Goal: Communication & Community: Share content

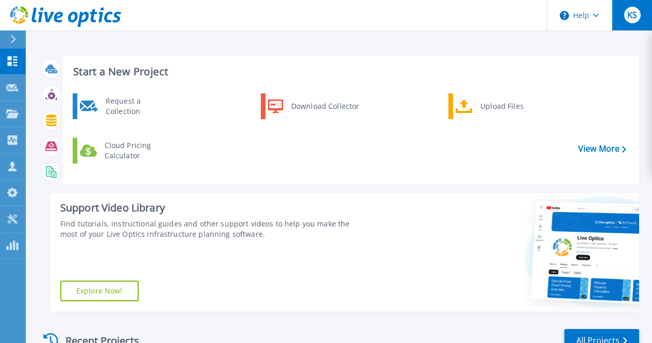
drag, startPoint x: 623, startPoint y: 16, endPoint x: 623, endPoint y: 22, distance: 6.2
click at [625, 16] on button "KS" at bounding box center [632, 15] width 40 height 30
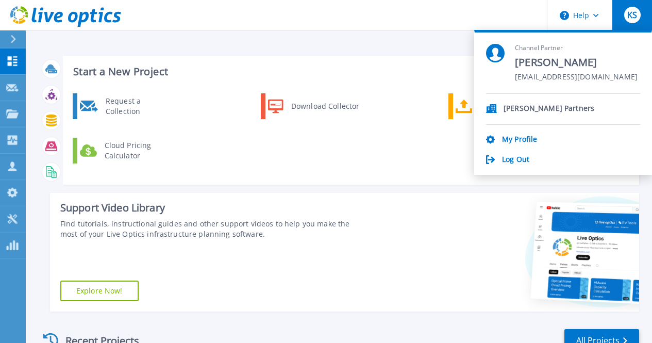
click at [469, 14] on header "Help KS Channel Partner [PERSON_NAME] [EMAIL_ADDRESS][DOMAIN_NAME] [PERSON_NAME…" at bounding box center [326, 15] width 652 height 31
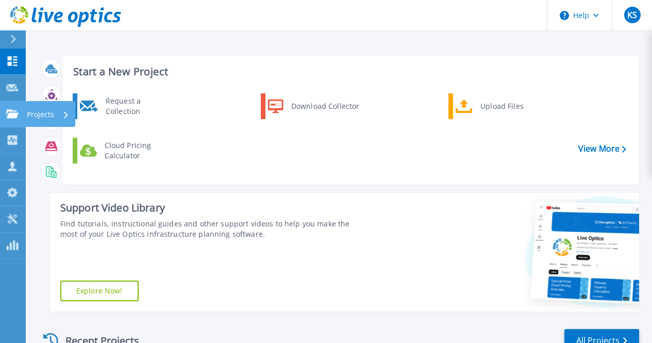
click at [11, 105] on link "Projects Projects" at bounding box center [13, 114] width 26 height 26
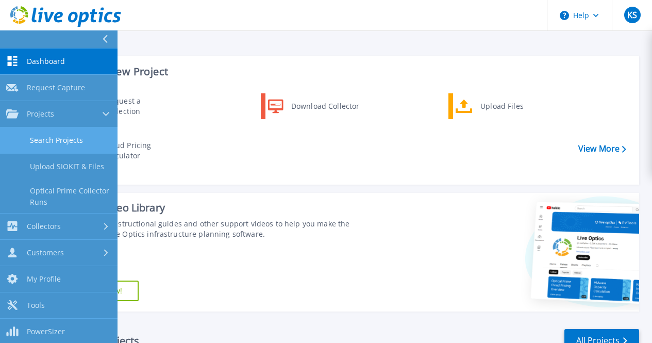
click at [65, 141] on link "Search Projects" at bounding box center [59, 140] width 118 height 26
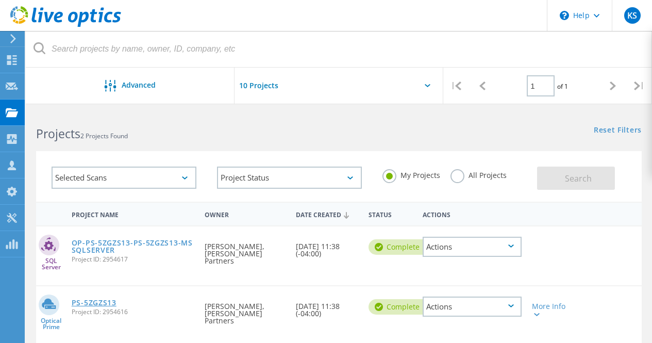
click at [105, 299] on link "PS-5ZGZS13" at bounding box center [94, 302] width 45 height 7
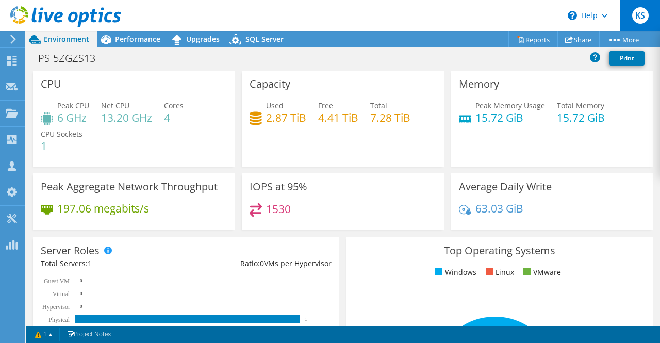
click at [629, 21] on div "KS" at bounding box center [640, 15] width 40 height 31
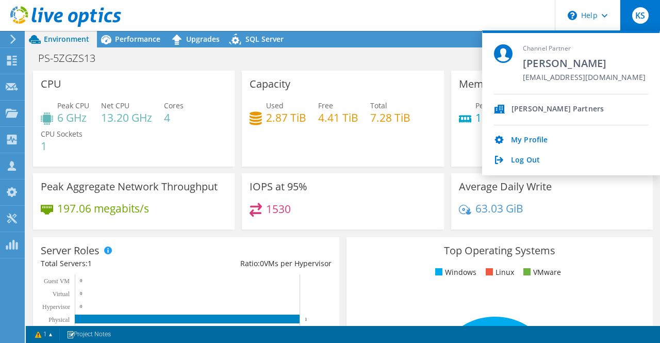
click at [631, 12] on div "KS" at bounding box center [640, 15] width 40 height 31
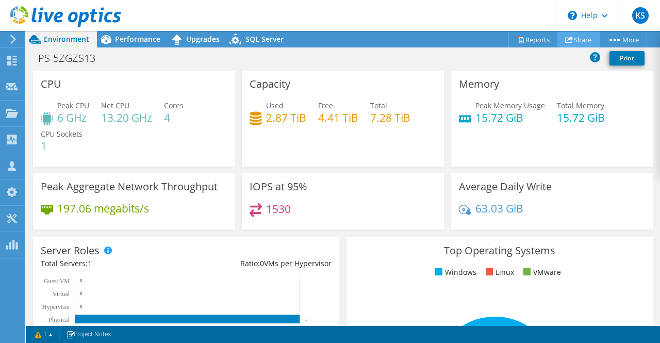
click at [571, 40] on link "Share" at bounding box center [578, 39] width 42 height 16
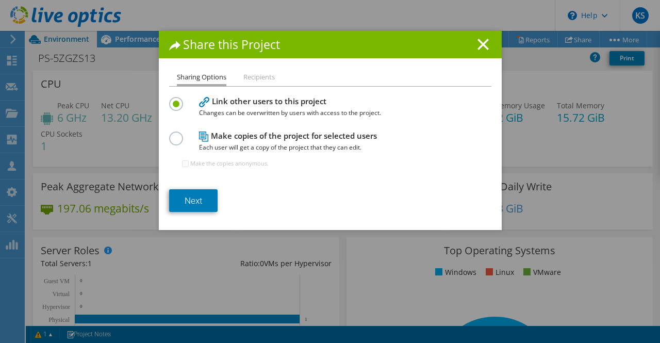
click at [260, 76] on li "Recipients" at bounding box center [258, 77] width 31 height 13
click at [247, 77] on li "Recipients" at bounding box center [258, 77] width 31 height 13
click at [252, 63] on div "Share this Project Sharing Options Recipients Link other users to this project …" at bounding box center [330, 130] width 343 height 199
click at [196, 197] on link "Next" at bounding box center [193, 200] width 48 height 23
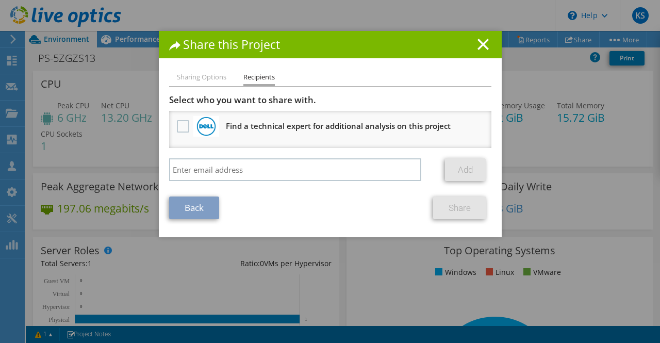
drag, startPoint x: 476, startPoint y: 41, endPoint x: 580, endPoint y: 42, distance: 104.1
click at [478, 42] on line at bounding box center [483, 44] width 10 height 10
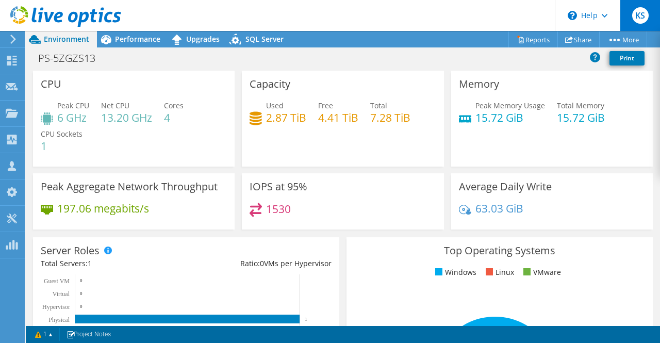
click at [633, 22] on div "KS" at bounding box center [640, 15] width 40 height 31
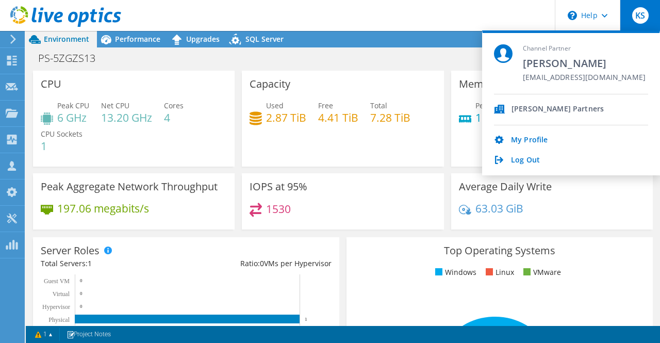
click at [495, 12] on header "KS Channel Partner Kaine Snyder ksnyder@sperapartners.com Spera Partners My Pro…" at bounding box center [330, 15] width 660 height 31
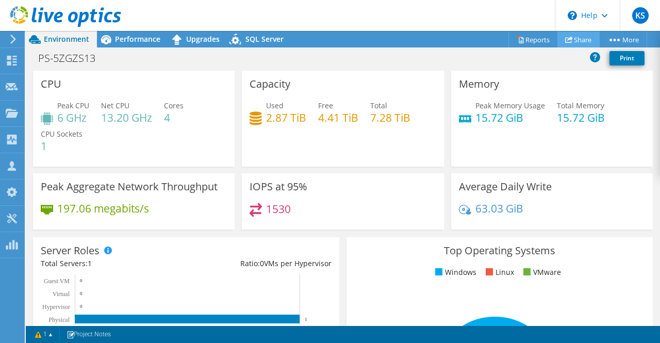
click at [565, 40] on icon at bounding box center [569, 40] width 8 height 8
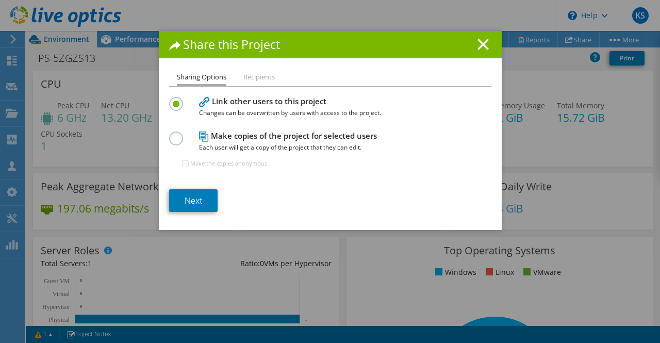
click at [260, 76] on li "Recipients" at bounding box center [258, 77] width 31 height 13
click at [190, 194] on link "Next" at bounding box center [193, 200] width 48 height 23
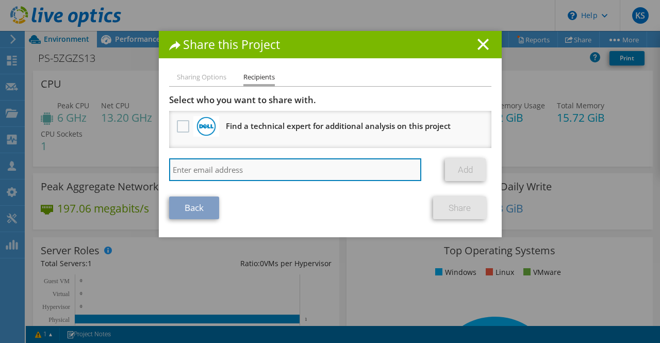
click at [244, 168] on input "search" at bounding box center [295, 169] width 253 height 23
drag, startPoint x: 256, startPoint y: 162, endPoint x: 251, endPoint y: 165, distance: 6.0
click at [251, 165] on input "search" at bounding box center [295, 169] width 253 height 23
click at [235, 163] on input "search" at bounding box center [295, 169] width 253 height 23
click at [251, 165] on input "search" at bounding box center [295, 169] width 253 height 23
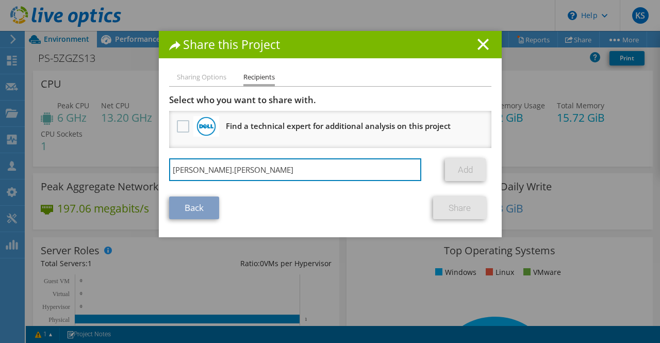
type input "tim.raiber"
drag, startPoint x: 210, startPoint y: 171, endPoint x: 123, endPoint y: 171, distance: 87.1
click at [123, 171] on div "Share this Project Sharing Options Recipients Link other users to this project …" at bounding box center [330, 171] width 660 height 281
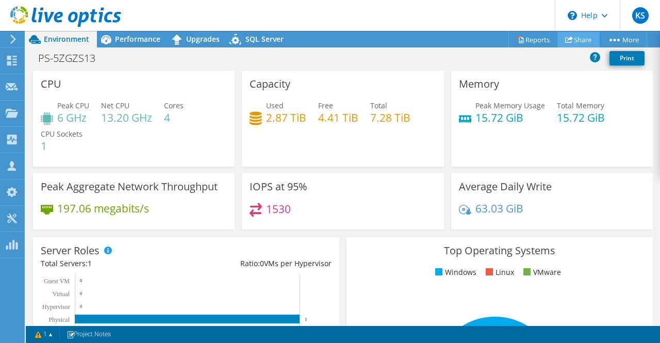
click at [567, 40] on icon at bounding box center [569, 40] width 8 height 8
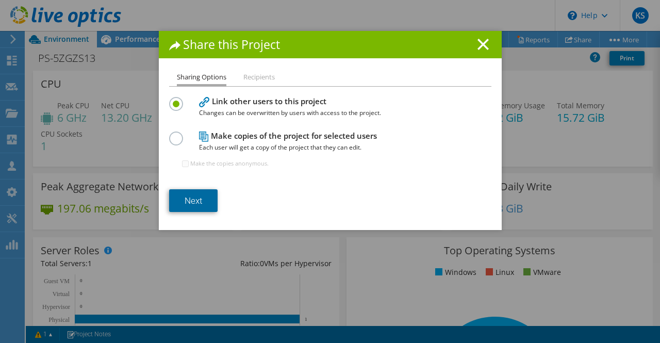
click at [187, 205] on link "Next" at bounding box center [193, 200] width 48 height 23
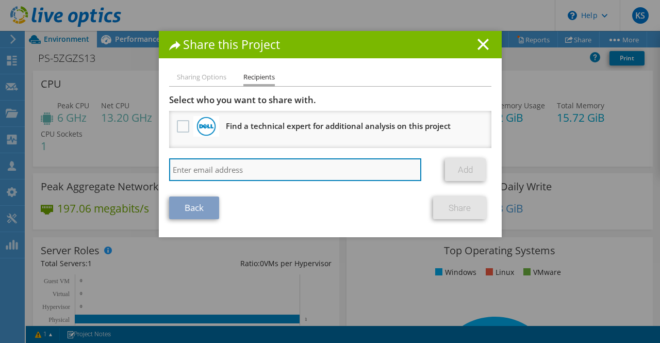
click at [212, 166] on input "search" at bounding box center [295, 169] width 253 height 23
paste input "Timothy.Raiber@Dell.com"
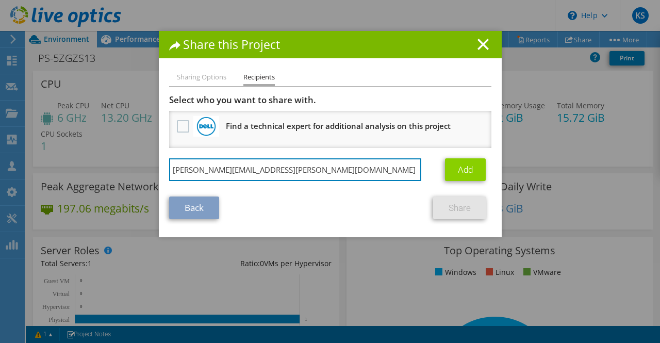
type input "Timothy.Raiber@Dell.com"
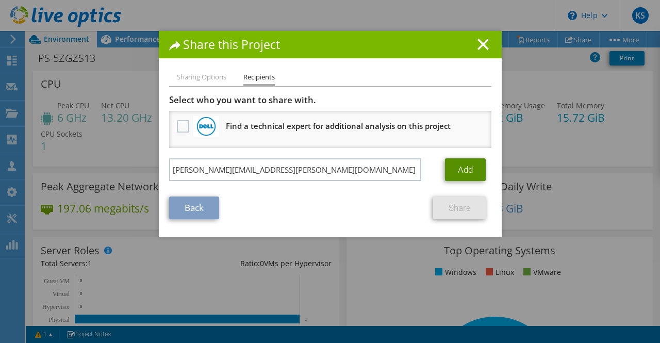
click at [458, 175] on link "Add" at bounding box center [465, 169] width 41 height 23
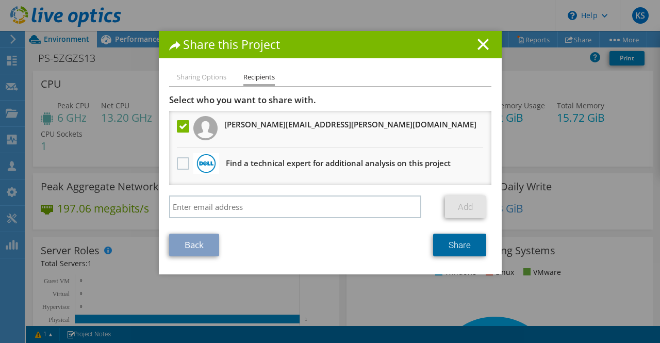
click at [438, 245] on link "Share" at bounding box center [459, 244] width 53 height 23
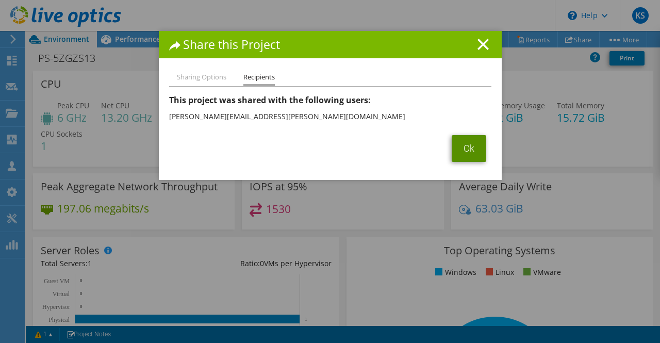
click at [456, 147] on link "Ok" at bounding box center [469, 148] width 35 height 27
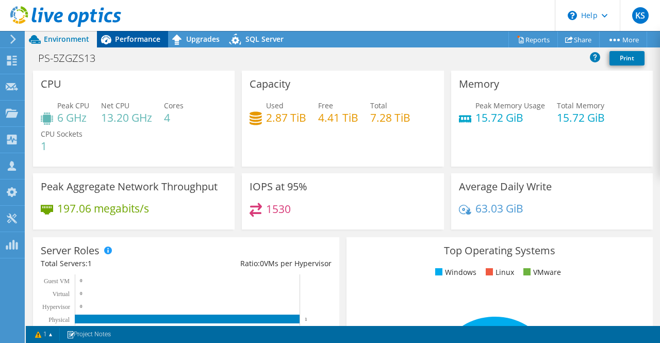
click at [145, 38] on span "Performance" at bounding box center [137, 39] width 45 height 10
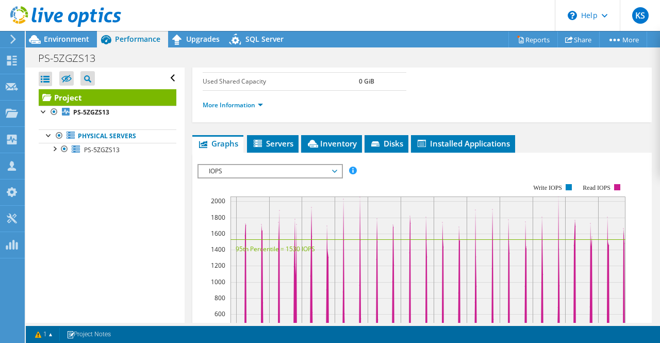
scroll to position [464, 0]
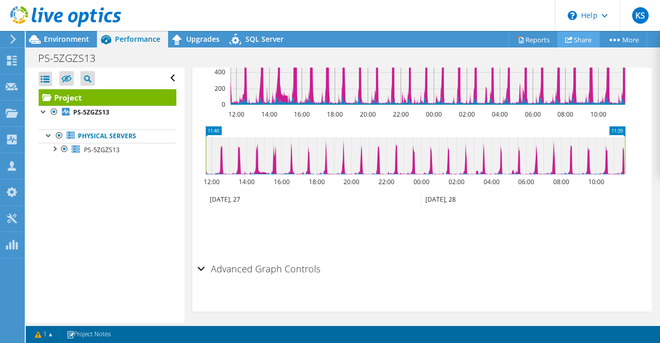
click at [565, 39] on use at bounding box center [569, 39] width 8 height 7
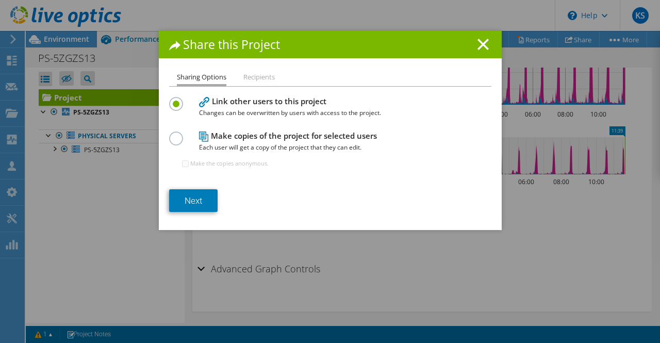
click at [233, 72] on ul "Sharing Options Recipients" at bounding box center [330, 78] width 322 height 15
click at [172, 203] on link "Next" at bounding box center [193, 200] width 48 height 23
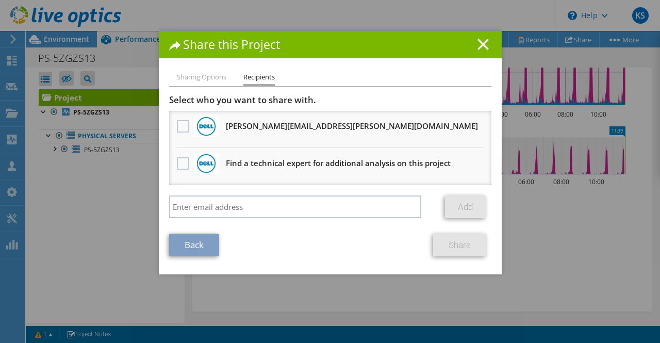
click at [481, 44] on icon at bounding box center [482, 44] width 11 height 11
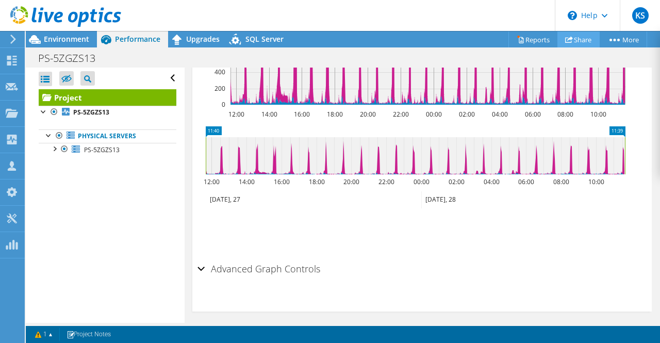
click at [577, 39] on link "Share" at bounding box center [578, 39] width 42 height 16
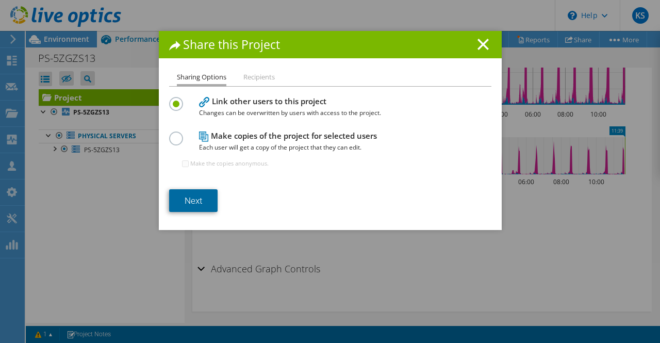
click at [208, 196] on link "Next" at bounding box center [193, 200] width 48 height 23
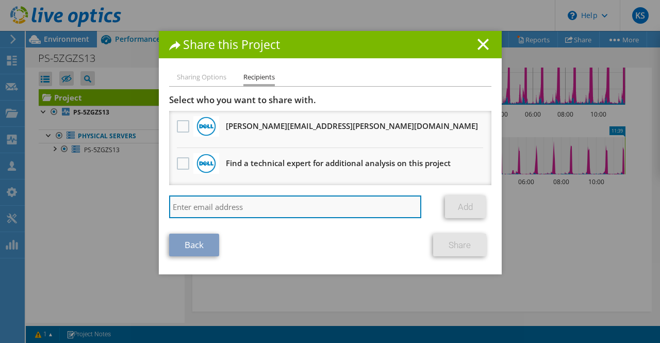
click at [230, 206] on input "search" at bounding box center [295, 206] width 253 height 23
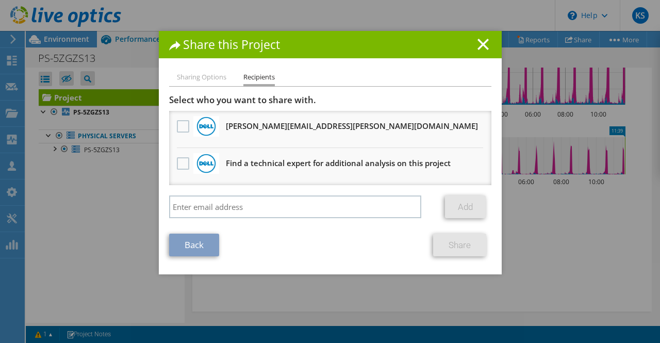
click at [361, 223] on div "Add" at bounding box center [330, 209] width 322 height 28
click at [201, 62] on div "Share this Project Sharing Options Recipients Link other users to this project …" at bounding box center [330, 152] width 343 height 243
click at [203, 81] on li "Sharing Options" at bounding box center [201, 77] width 49 height 13
click at [198, 247] on link "Back" at bounding box center [194, 244] width 50 height 23
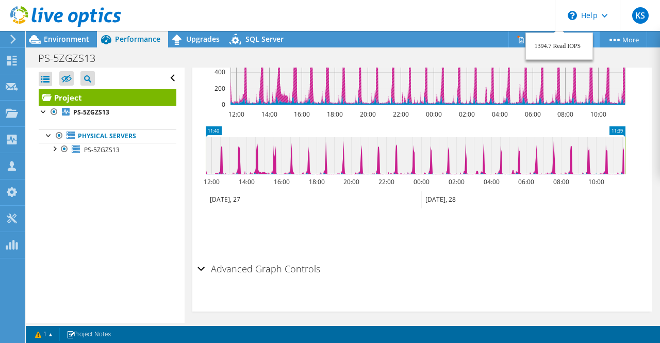
click at [569, 36] on link "Share" at bounding box center [578, 39] width 42 height 16
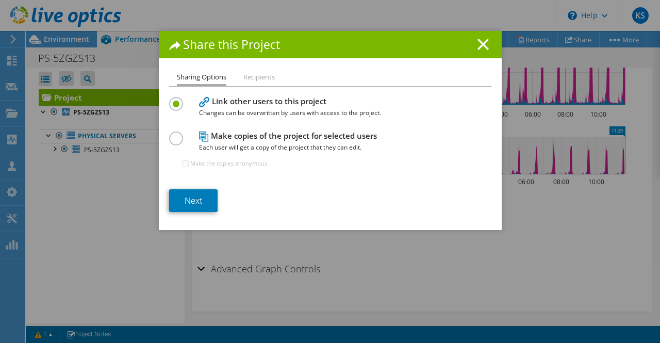
click at [174, 134] on label at bounding box center [178, 132] width 18 height 3
click at [0, 0] on input "radio" at bounding box center [0, 0] width 0 height 0
drag, startPoint x: 474, startPoint y: 48, endPoint x: 472, endPoint y: 41, distance: 8.0
click at [478, 48] on line at bounding box center [483, 44] width 10 height 10
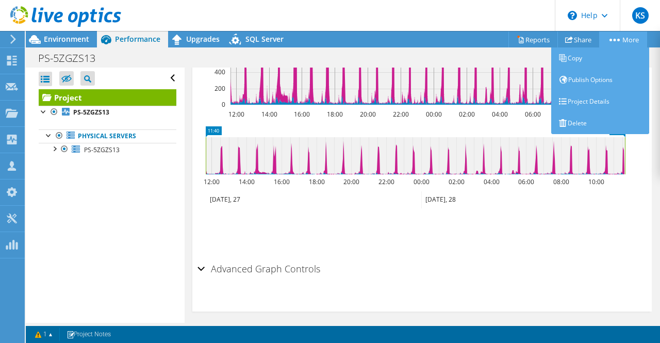
click at [620, 37] on link "More" at bounding box center [623, 39] width 48 height 16
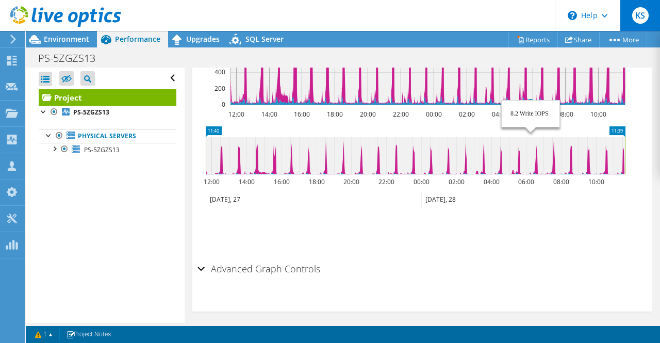
click at [625, 14] on div "KS" at bounding box center [640, 15] width 40 height 31
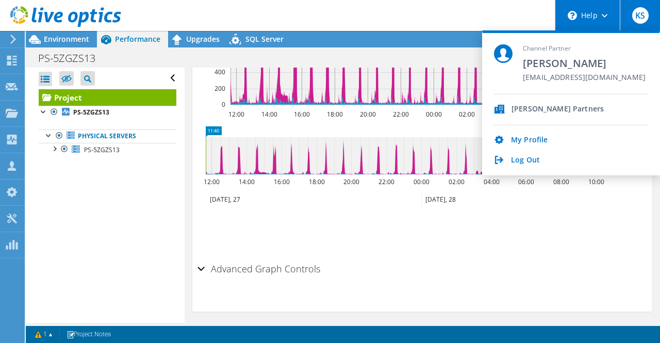
drag, startPoint x: 521, startPoint y: 15, endPoint x: 574, endPoint y: 8, distance: 53.1
click at [523, 15] on header "KS Channel Partner Kaine Snyder ksnyder@sperapartners.com Spera Partners My Pro…" at bounding box center [330, 15] width 660 height 31
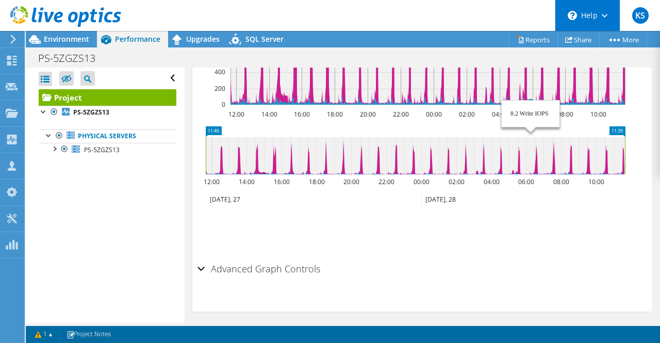
click at [618, 12] on div "\n Help" at bounding box center [587, 15] width 65 height 31
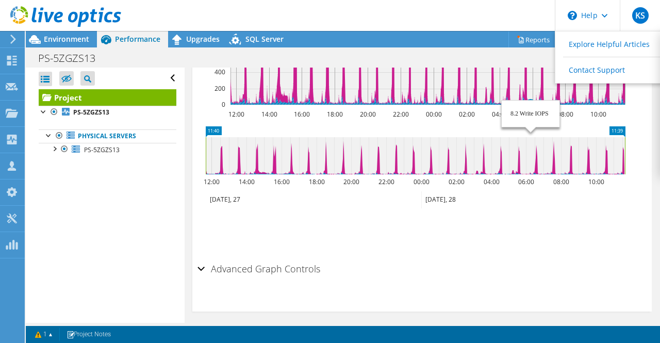
click at [536, 7] on header "KS Channel Partner Kaine Snyder ksnyder@sperapartners.com Spera Partners My Pro…" at bounding box center [330, 15] width 660 height 31
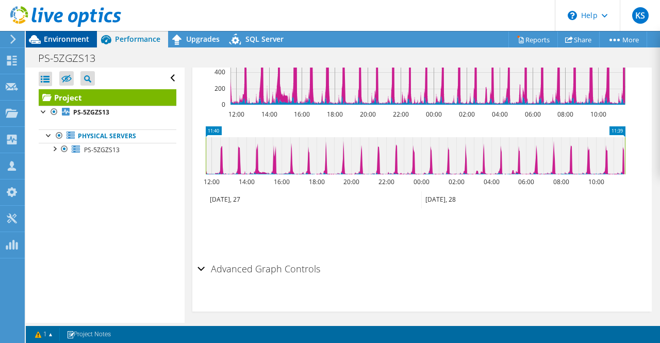
click at [71, 44] on div "Environment" at bounding box center [61, 39] width 71 height 16
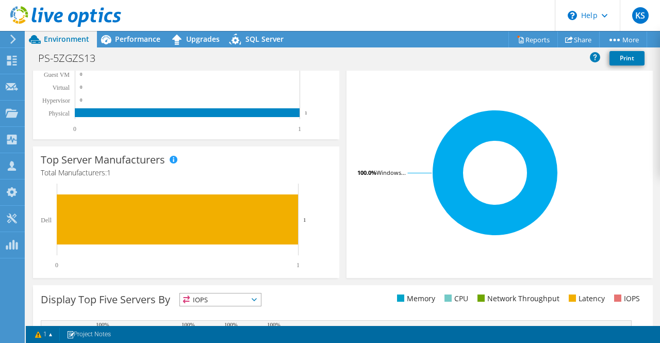
scroll to position [373, 0]
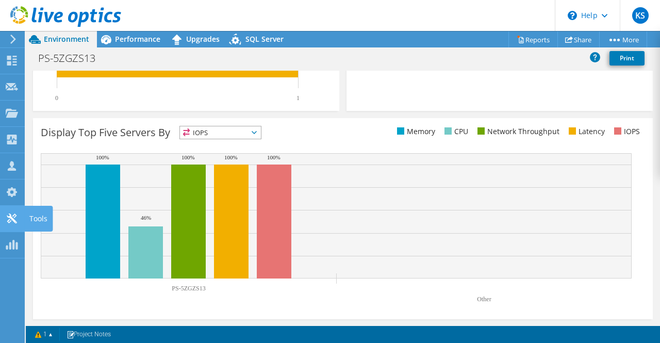
click at [11, 217] on use at bounding box center [12, 218] width 10 height 10
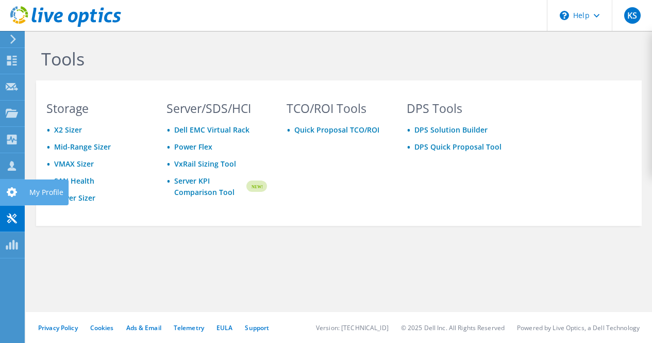
click at [10, 190] on use at bounding box center [12, 192] width 10 height 10
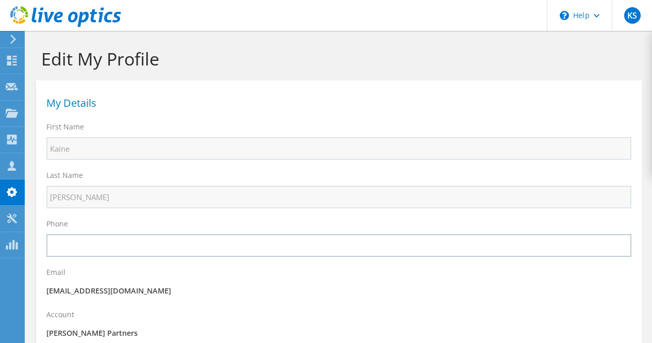
select select "224"
click at [18, 110] on icon at bounding box center [12, 113] width 12 height 10
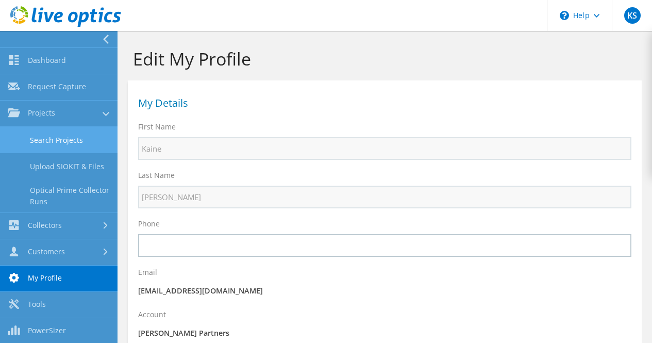
click at [56, 143] on link "Search Projects" at bounding box center [59, 140] width 118 height 26
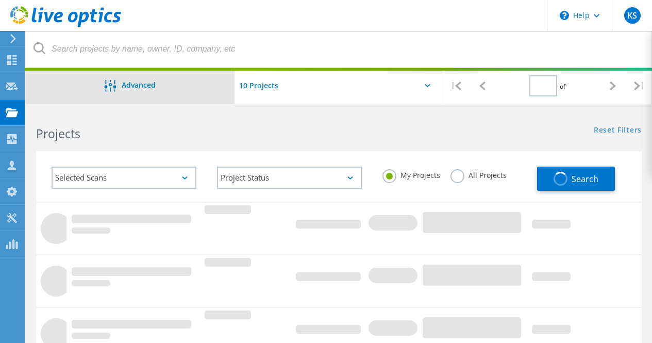
type input "1"
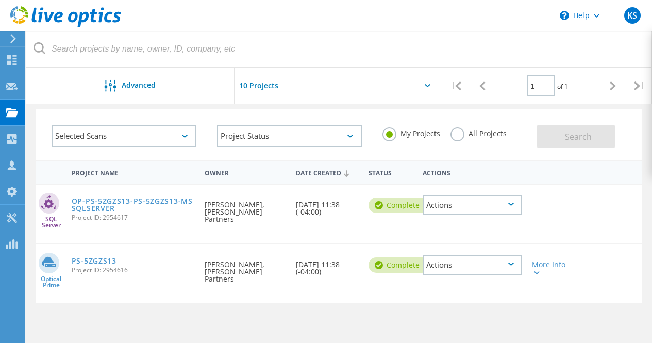
scroll to position [52, 0]
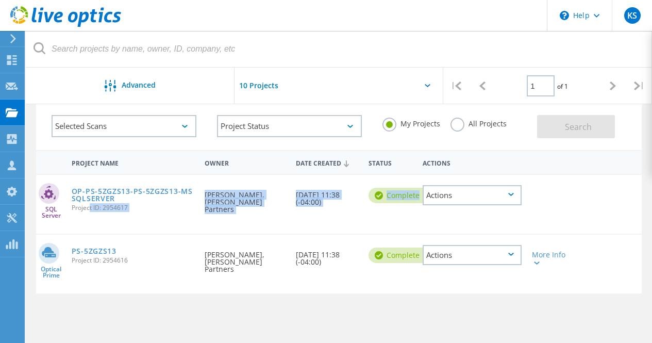
drag, startPoint x: 88, startPoint y: 219, endPoint x: 90, endPoint y: 235, distance: 16.2
click at [88, 222] on div "SQL Server OP-PS-5ZGZS13-PS-5ZGZS13-MSSQLSERVER Project ID: 2954617 Requested B…" at bounding box center [339, 204] width 606 height 59
click at [90, 247] on link "PS-5ZGZS13" at bounding box center [94, 250] width 45 height 7
